Goal: Information Seeking & Learning: Learn about a topic

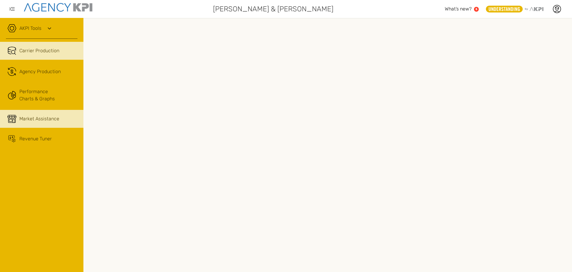
click at [34, 121] on span "Market Assistance" at bounding box center [39, 118] width 40 height 7
